Goal: Communication & Community: Answer question/provide support

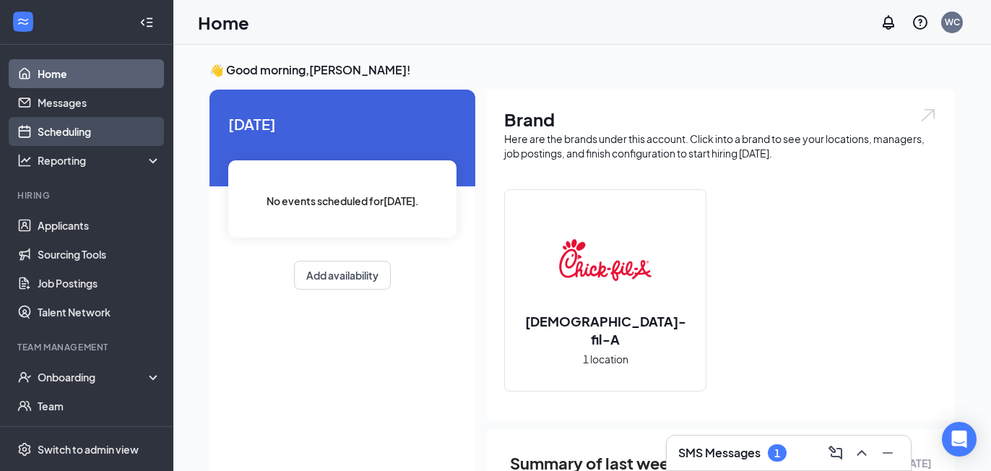
click at [66, 132] on link "Scheduling" at bounding box center [99, 131] width 123 height 29
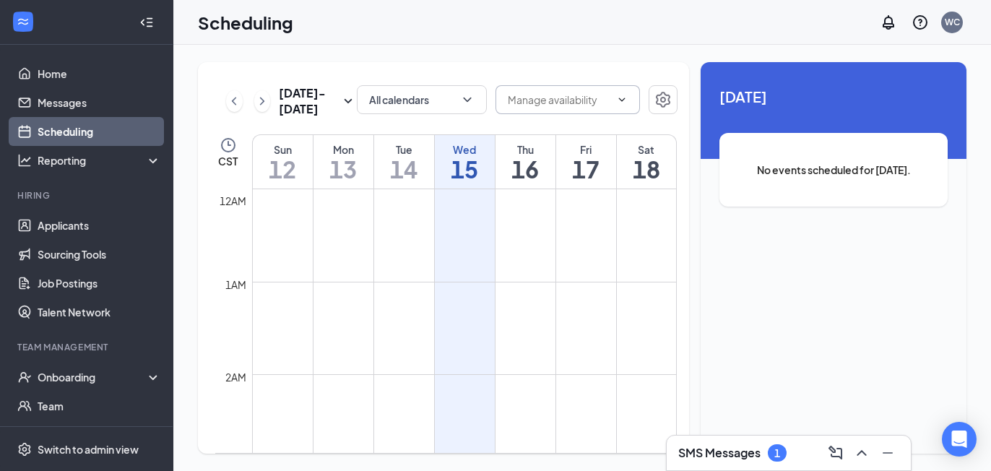
scroll to position [710, 0]
click at [532, 163] on h1 "16" at bounding box center [525, 169] width 60 height 25
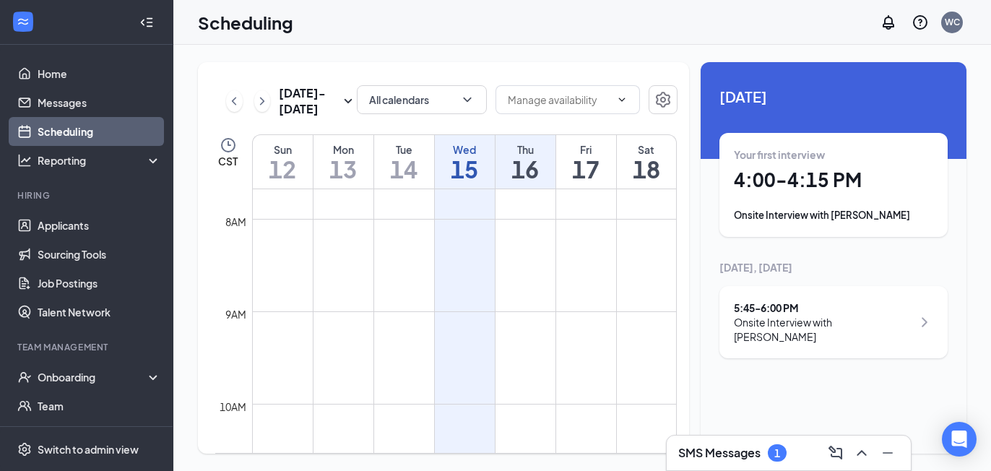
click at [856, 218] on div "Onsite Interview with [PERSON_NAME]" at bounding box center [833, 215] width 199 height 14
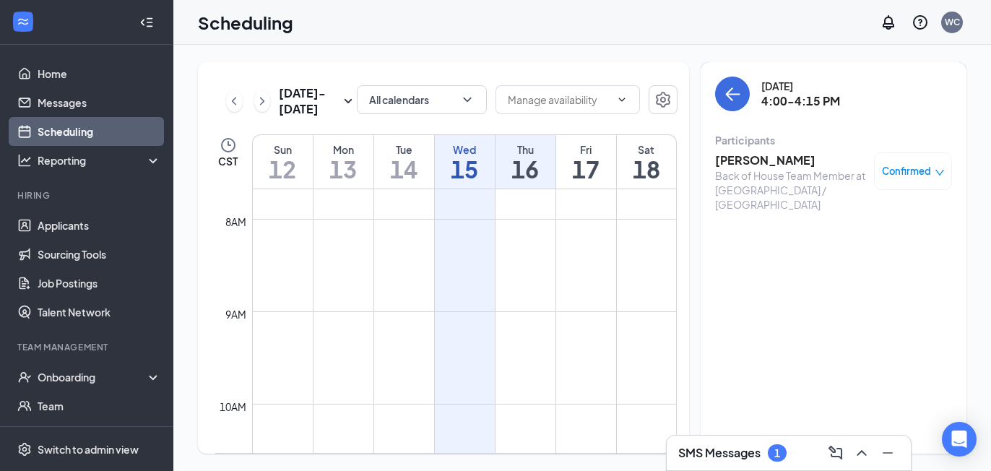
click at [770, 158] on h3 "[PERSON_NAME]" at bounding box center [791, 160] width 152 height 16
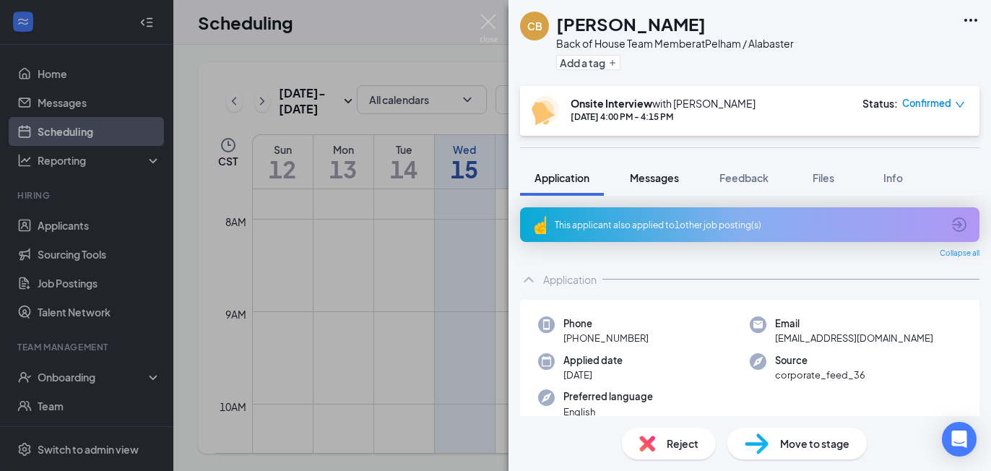
click at [654, 182] on span "Messages" at bounding box center [654, 177] width 49 height 13
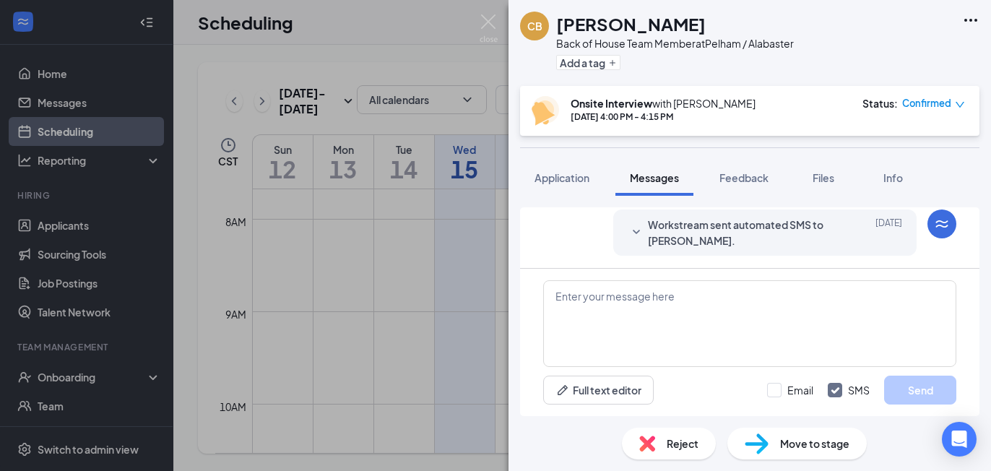
scroll to position [612, 0]
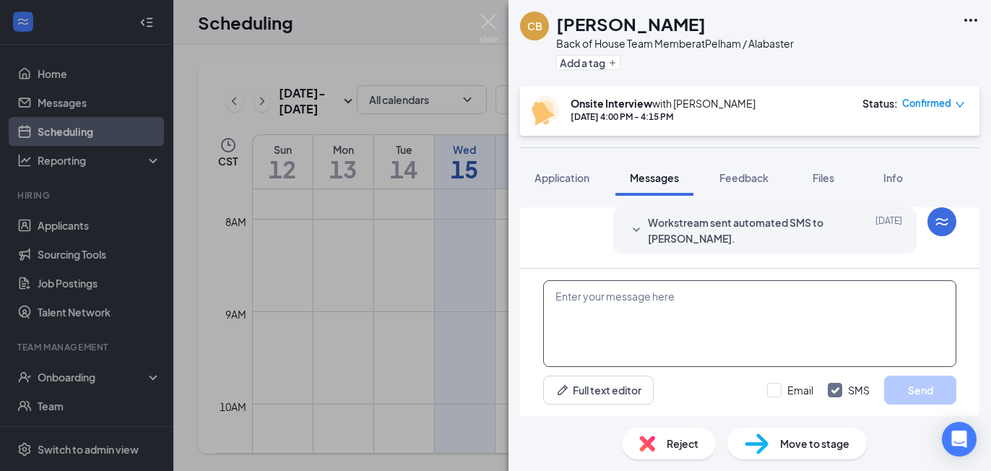
click at [604, 297] on textarea at bounding box center [749, 323] width 413 height 87
type textarea "Confirming your appt [DATE] afternoon 4:00 pm"
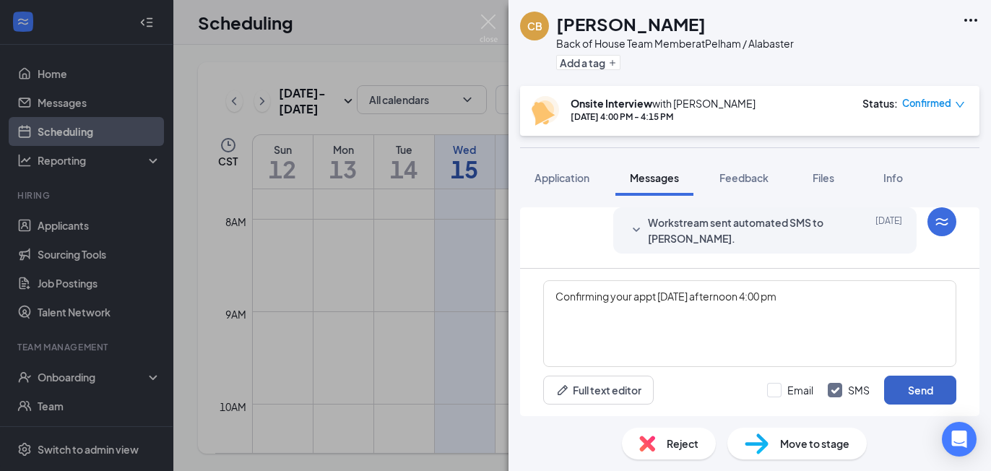
click at [917, 389] on button "Send" at bounding box center [920, 389] width 72 height 29
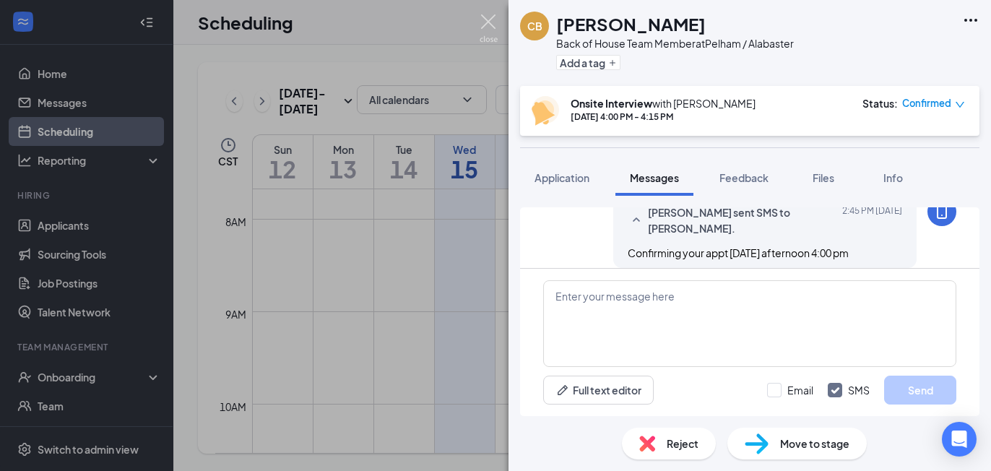
click at [484, 22] on img at bounding box center [488, 28] width 18 height 28
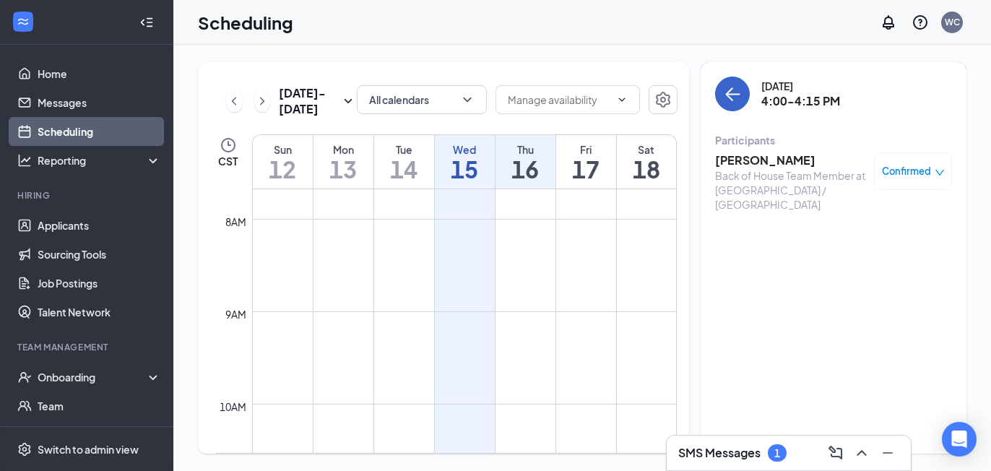
click at [730, 95] on icon "ArrowLeft" at bounding box center [731, 93] width 17 height 17
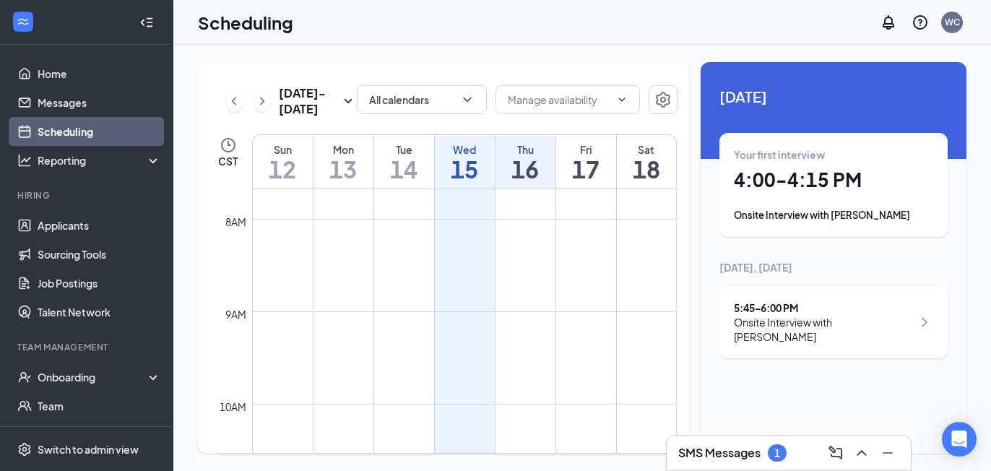
click at [788, 307] on div "5:45 - 6:00 PM" at bounding box center [823, 307] width 178 height 14
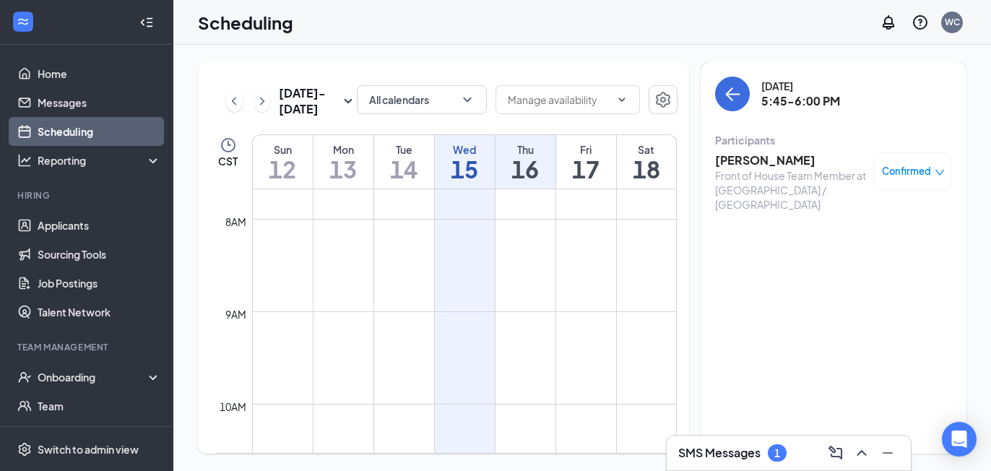
click at [766, 162] on h3 "[PERSON_NAME]" at bounding box center [791, 160] width 152 height 16
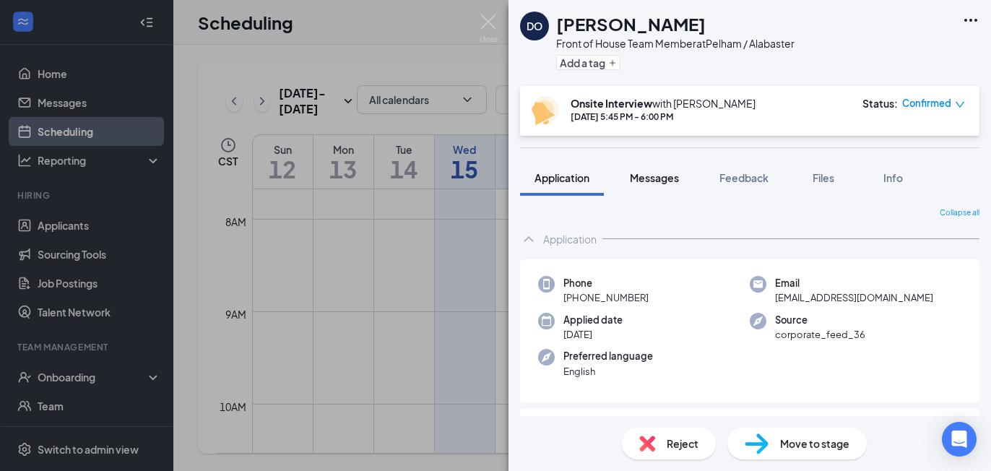
click at [650, 178] on span "Messages" at bounding box center [654, 177] width 49 height 13
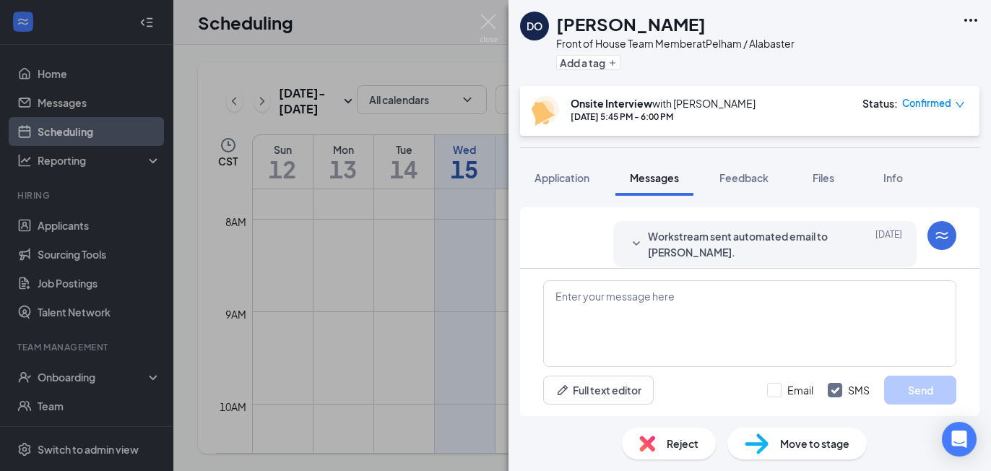
scroll to position [612, 0]
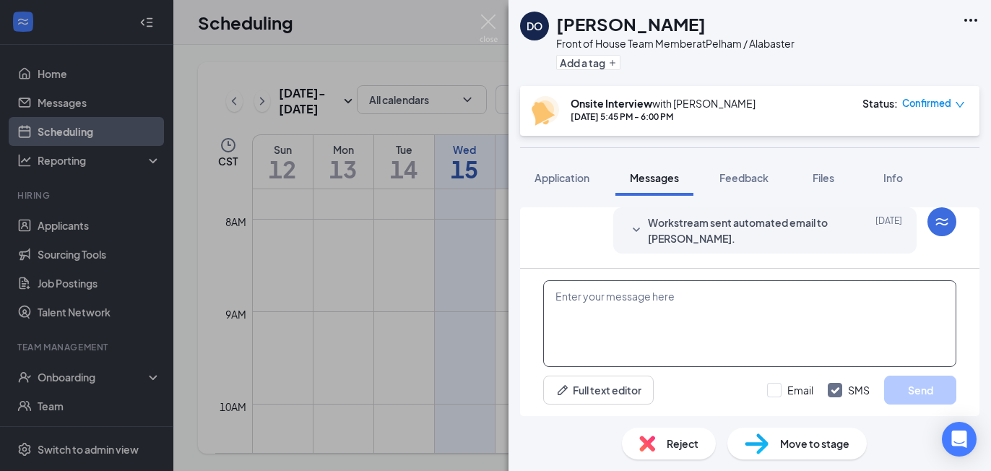
click at [641, 305] on textarea at bounding box center [749, 323] width 413 height 87
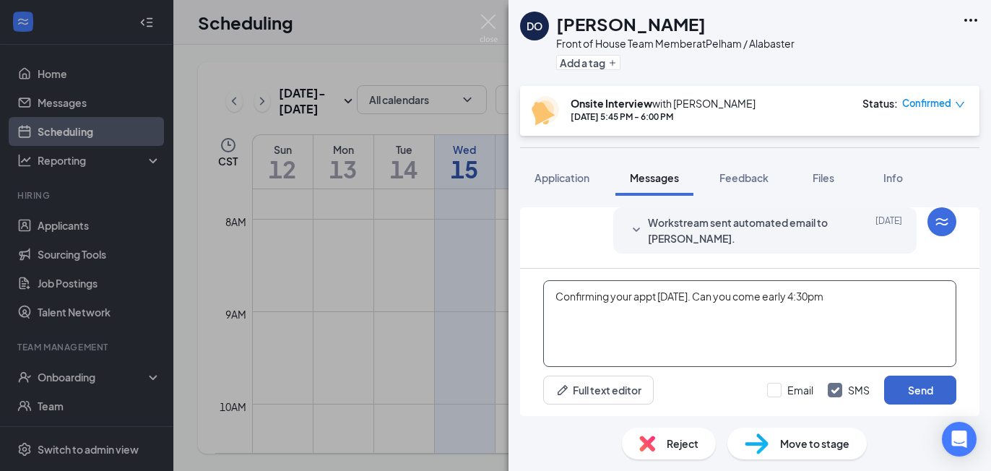
type textarea "Confirming your appt [DATE]. Can you come early 4:30pm"
click at [909, 386] on button "Send" at bounding box center [920, 389] width 72 height 29
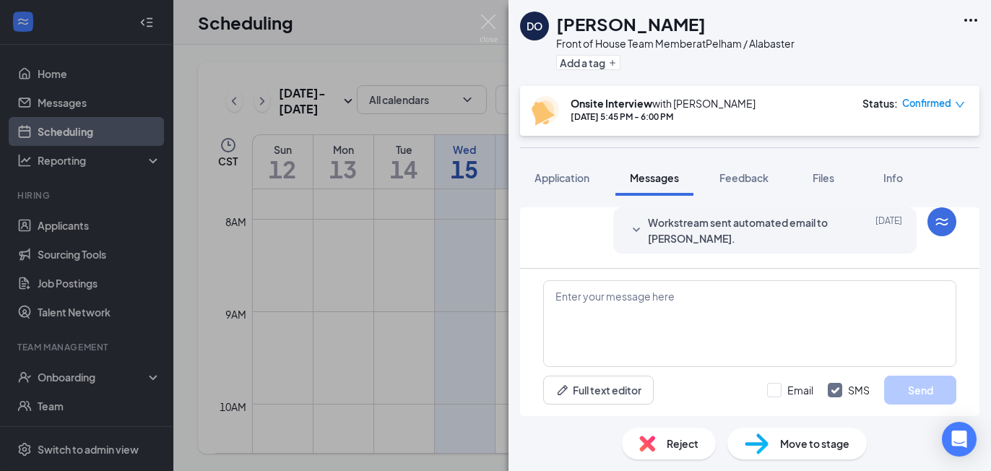
scroll to position [721, 0]
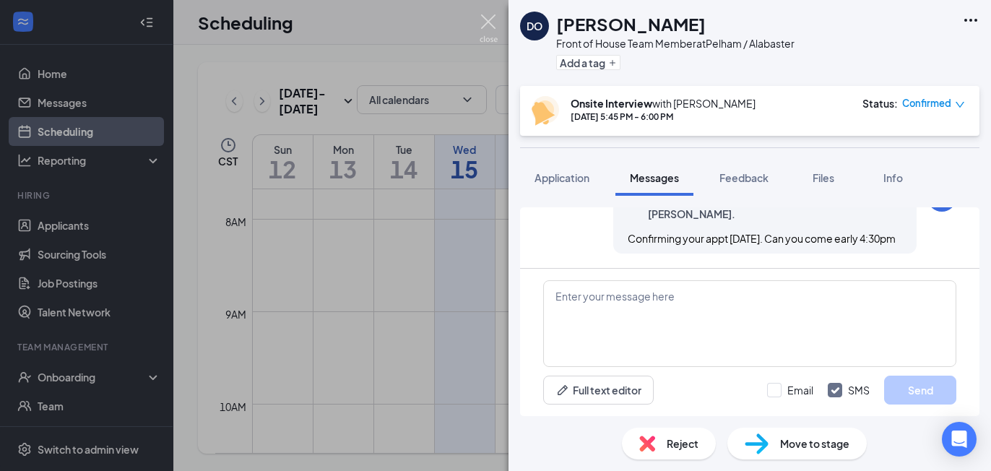
click at [488, 24] on img at bounding box center [488, 28] width 18 height 28
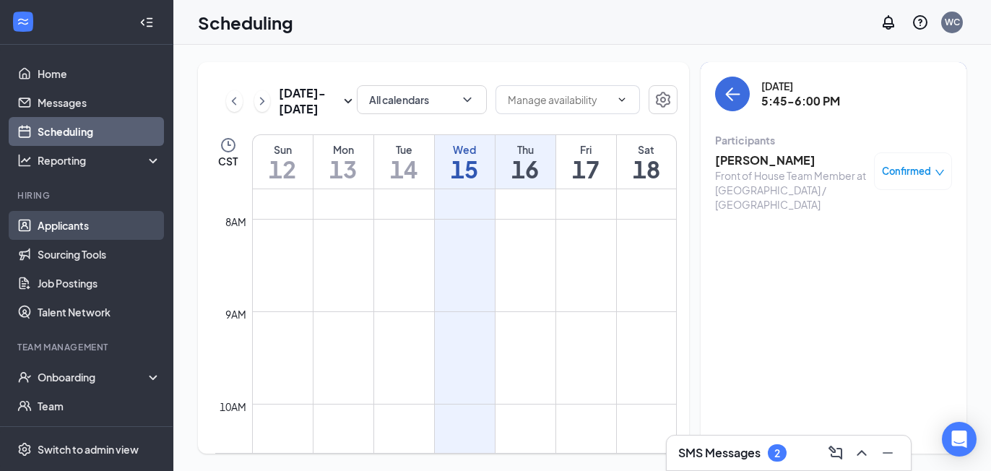
click at [77, 226] on link "Applicants" at bounding box center [99, 225] width 123 height 29
